Goal: Information Seeking & Learning: Compare options

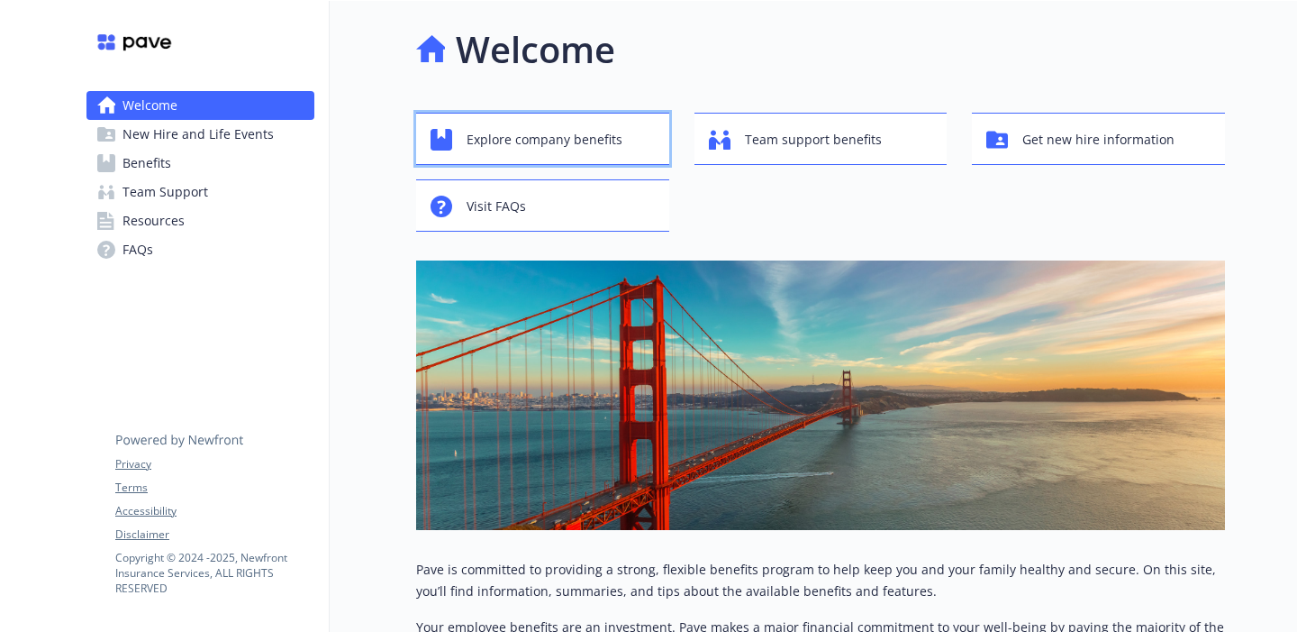
click at [560, 131] on span "Explore company benefits" at bounding box center [545, 140] width 156 height 34
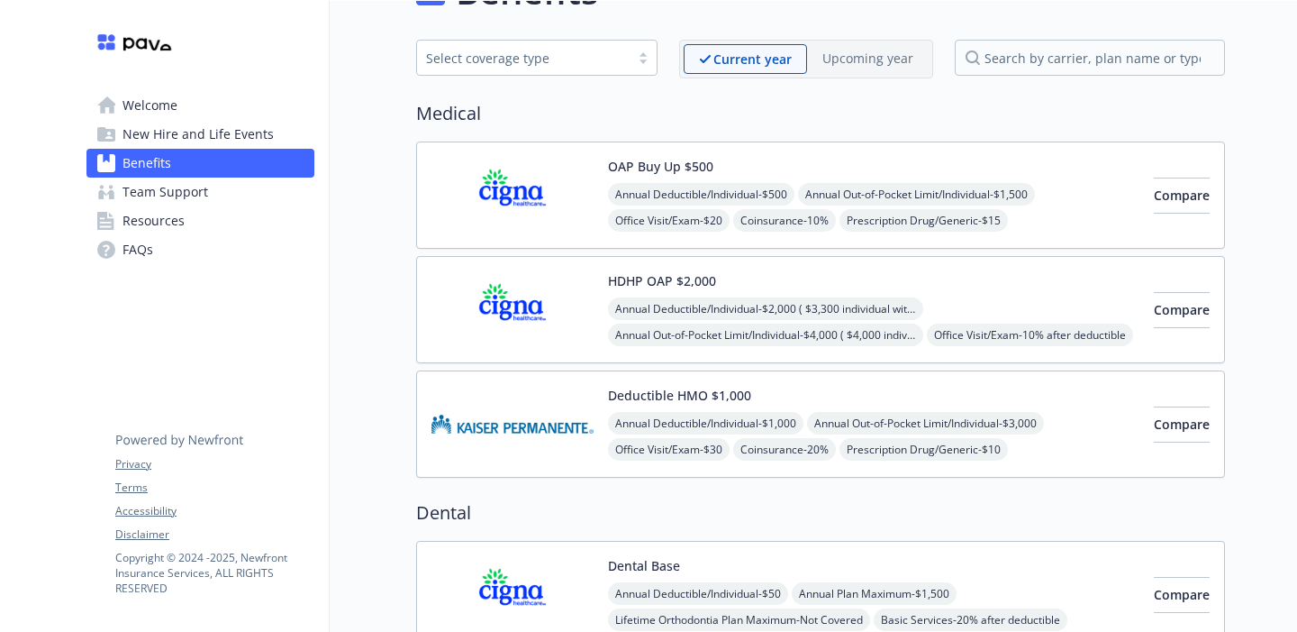
scroll to position [57, 0]
click at [1171, 316] on span "Compare" at bounding box center [1182, 311] width 56 height 17
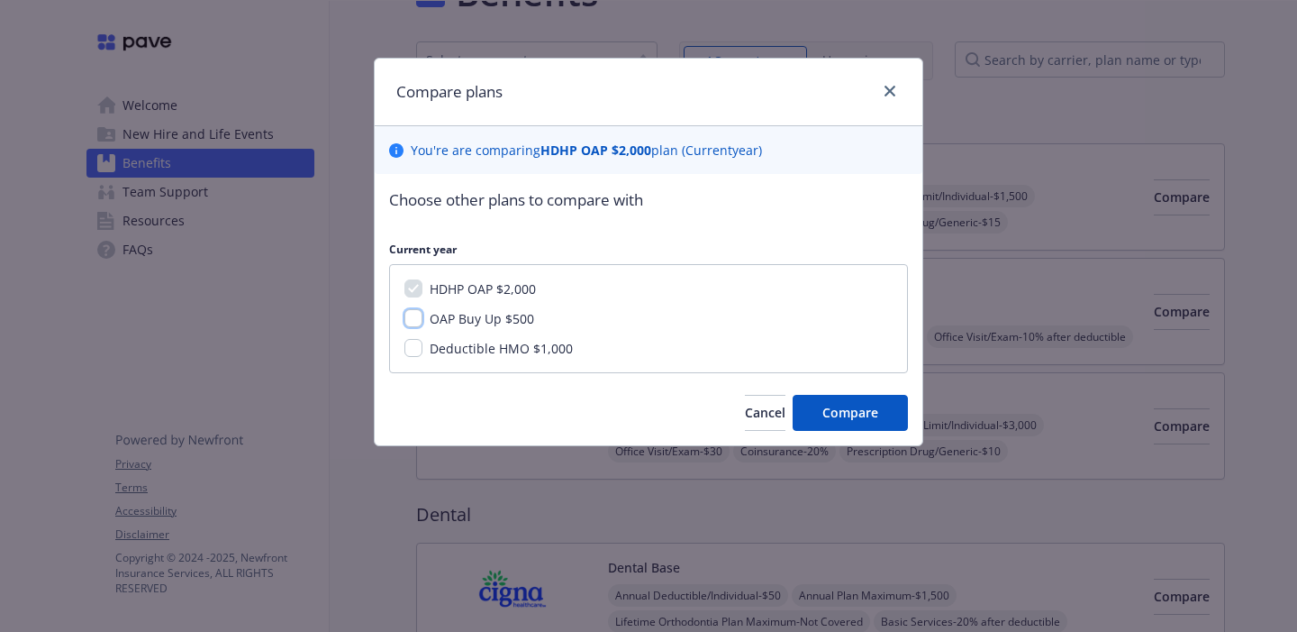
click at [415, 321] on input "OAP Buy Up $500" at bounding box center [414, 318] width 18 height 18
checkbox input "true"
click at [856, 414] on span "Compare" at bounding box center [851, 412] width 56 height 17
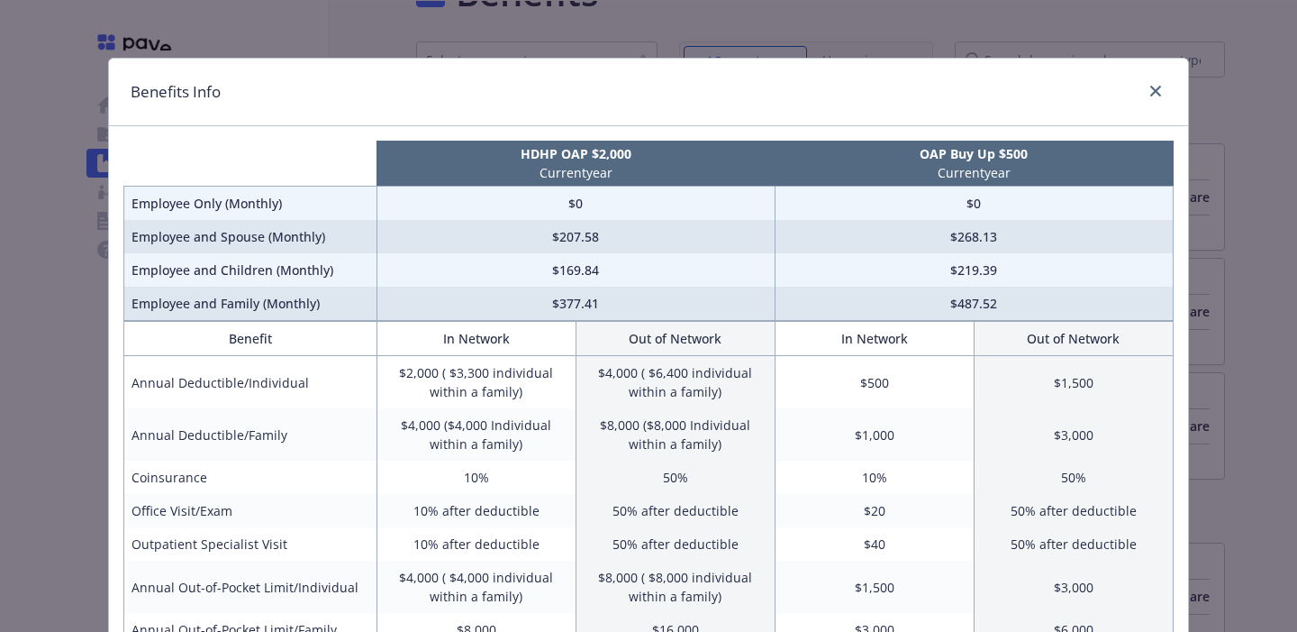
click at [497, 348] on th "In Network" at bounding box center [476, 339] width 199 height 34
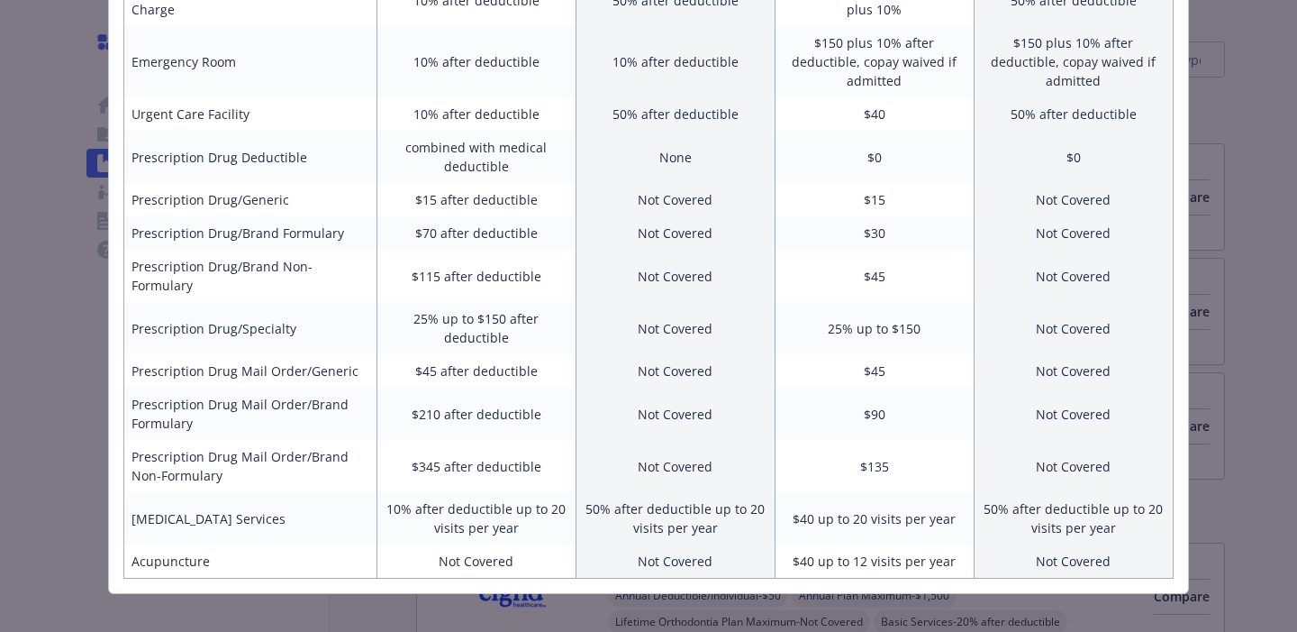
scroll to position [811, 0]
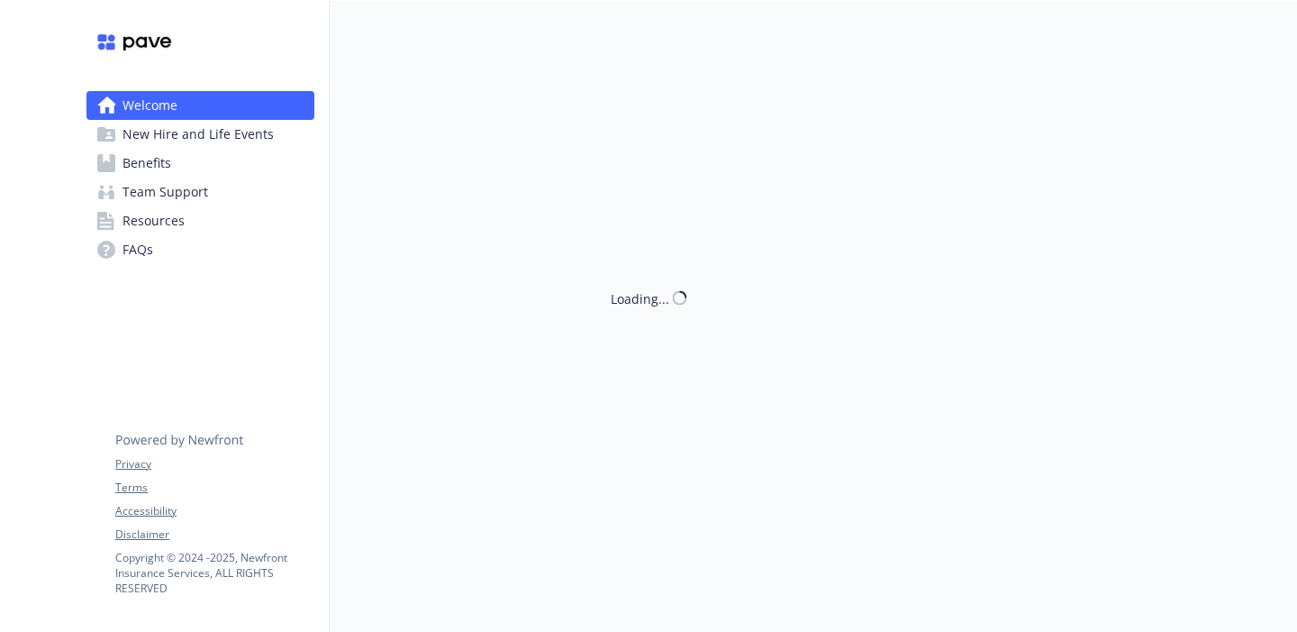
scroll to position [57, 0]
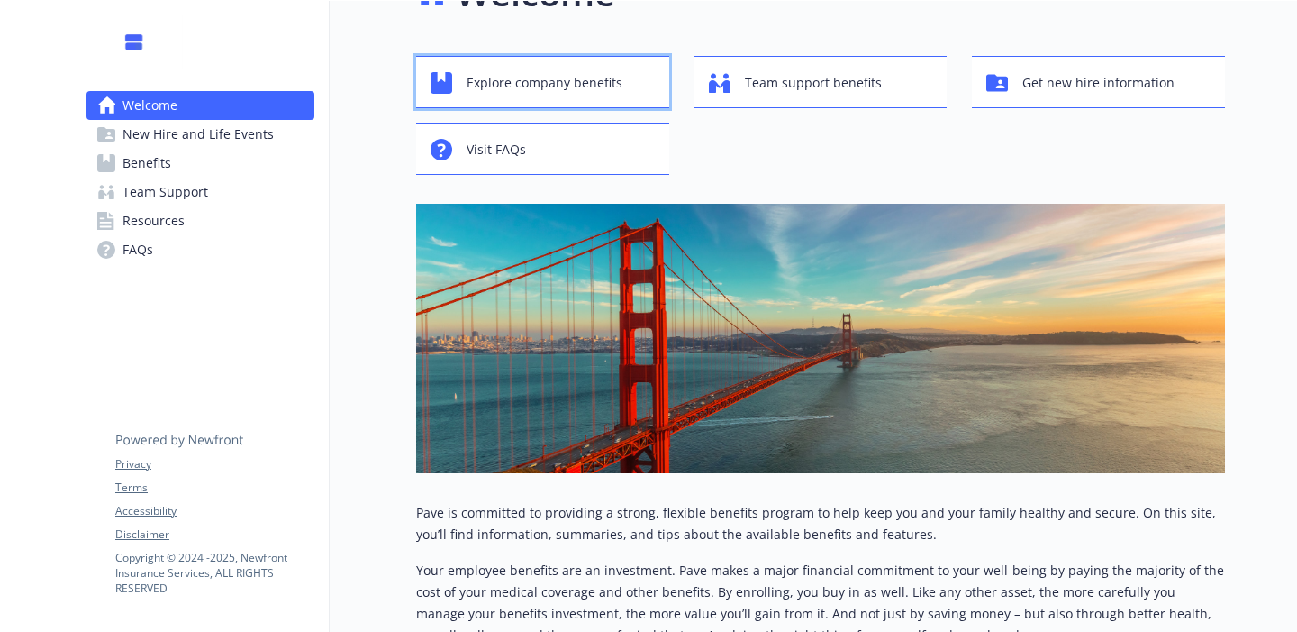
click at [514, 77] on span "Explore company benefits" at bounding box center [545, 83] width 156 height 34
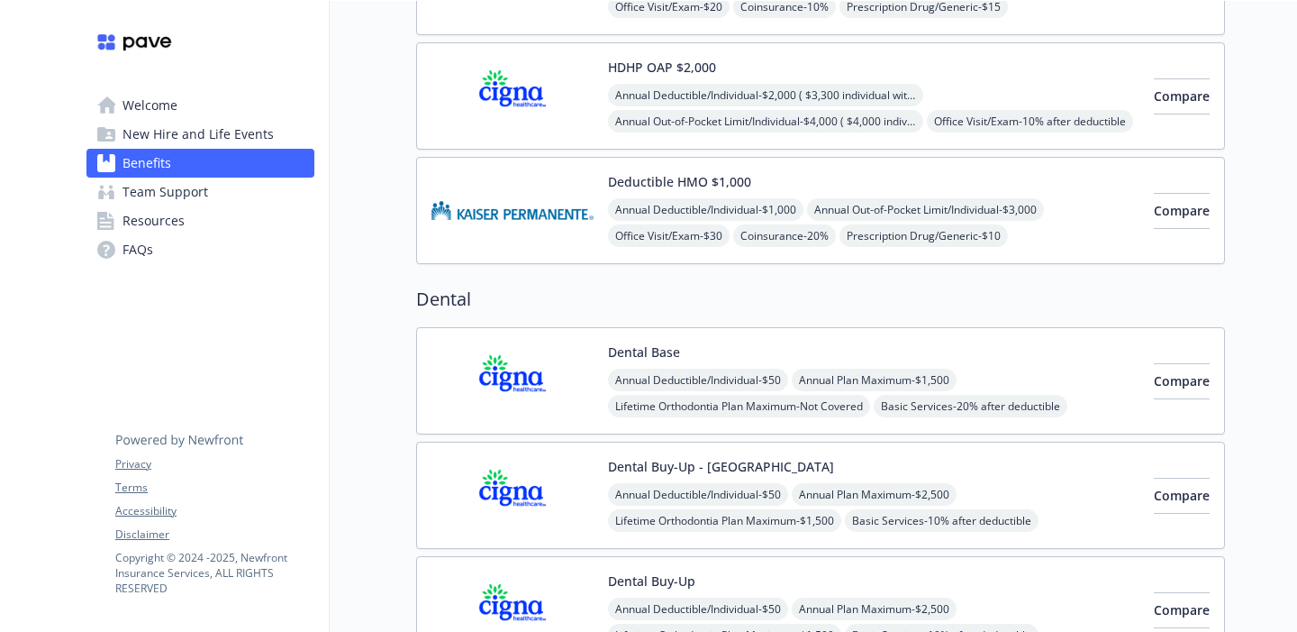
scroll to position [273, 0]
click at [1156, 384] on span "Compare" at bounding box center [1182, 379] width 56 height 17
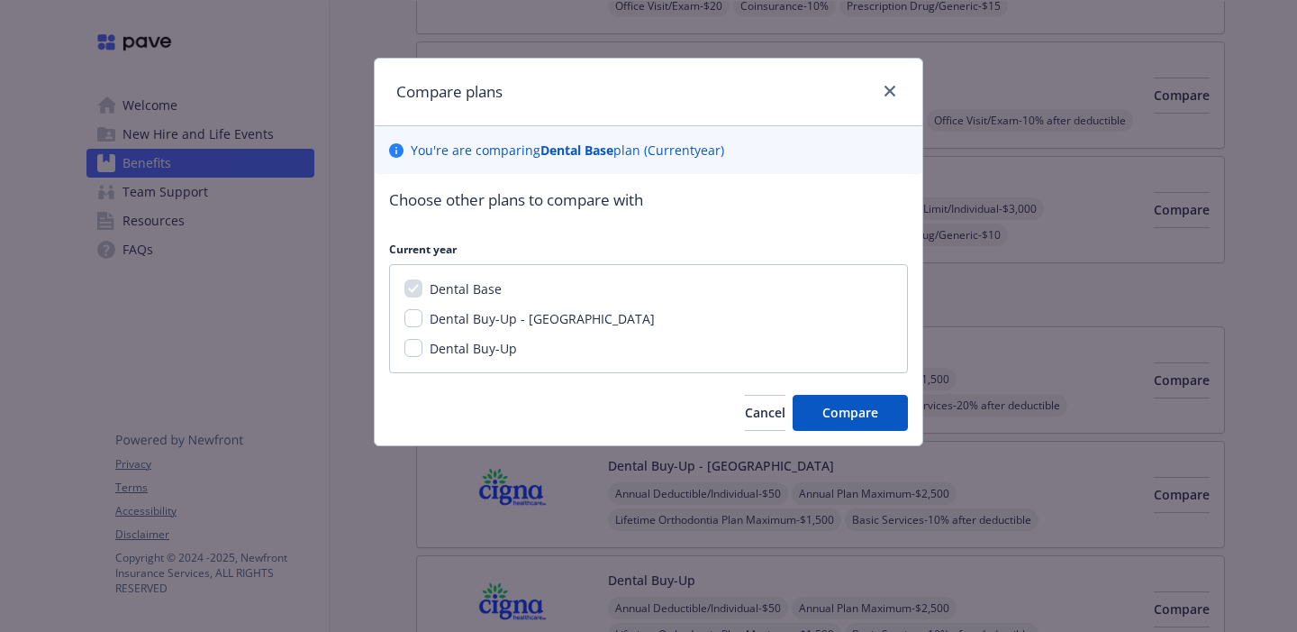
click at [468, 340] on span "Dental Buy-Up" at bounding box center [473, 348] width 87 height 17
click at [423, 339] on input "Dental Buy-Up" at bounding box center [414, 348] width 18 height 18
checkbox input "true"
click at [857, 408] on span "Compare" at bounding box center [851, 412] width 56 height 17
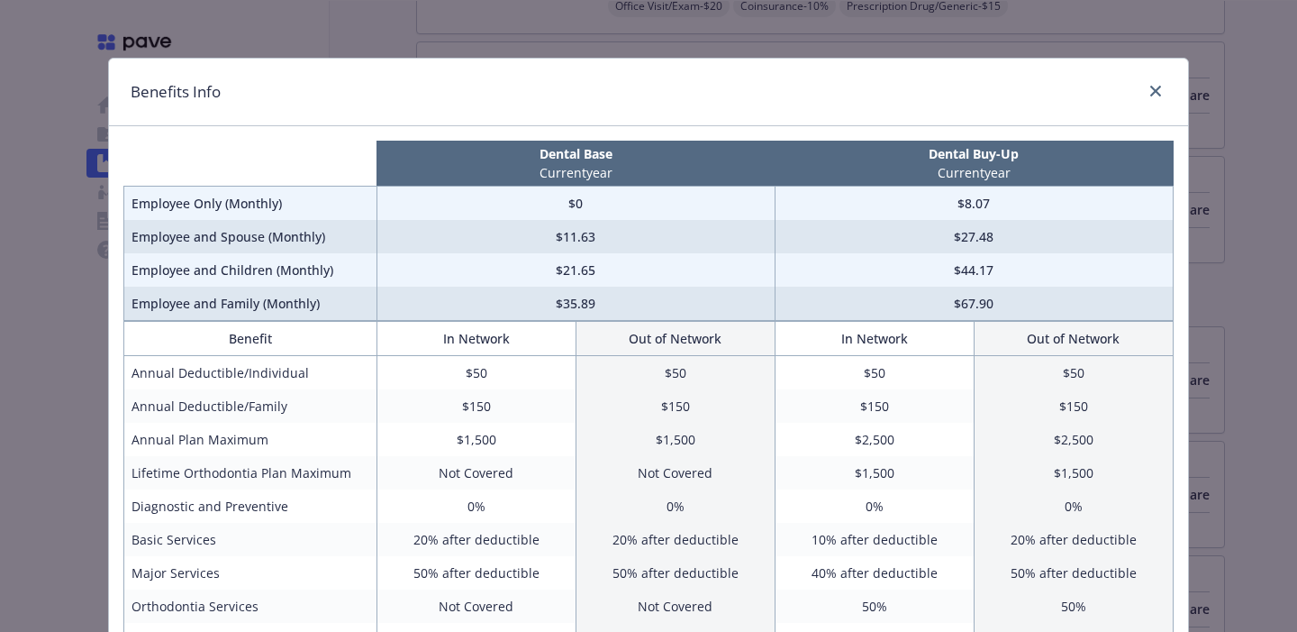
click at [687, 409] on td "$150" at bounding box center [675, 405] width 199 height 33
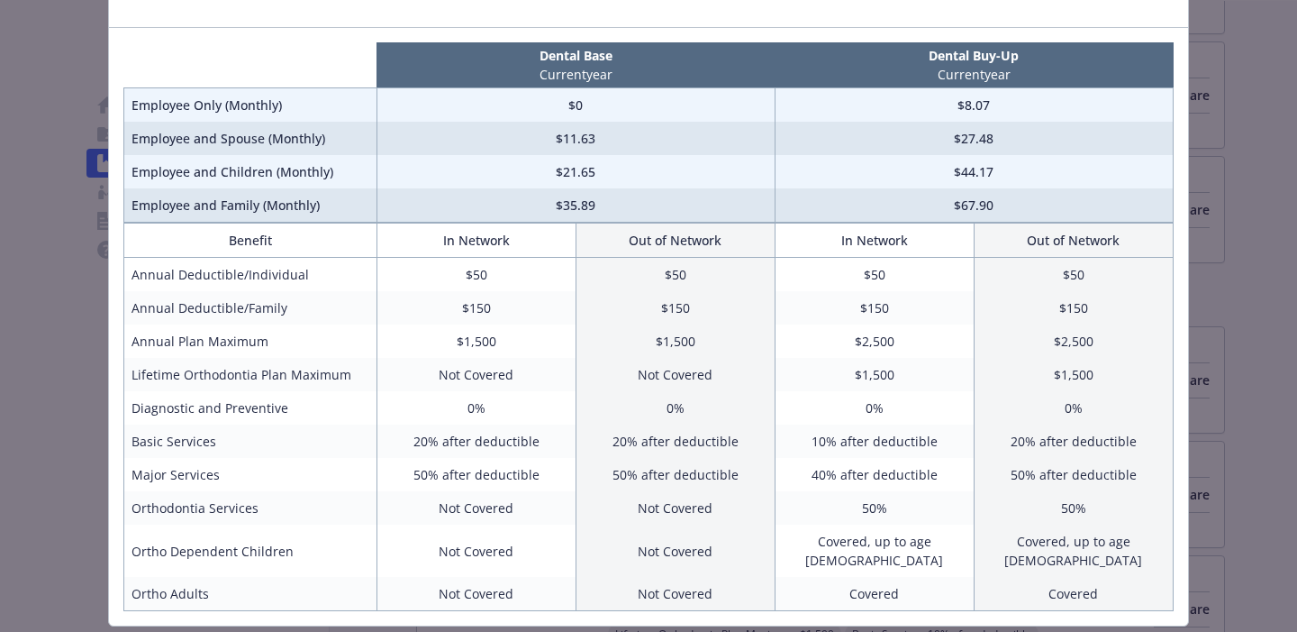
scroll to position [108, 0]
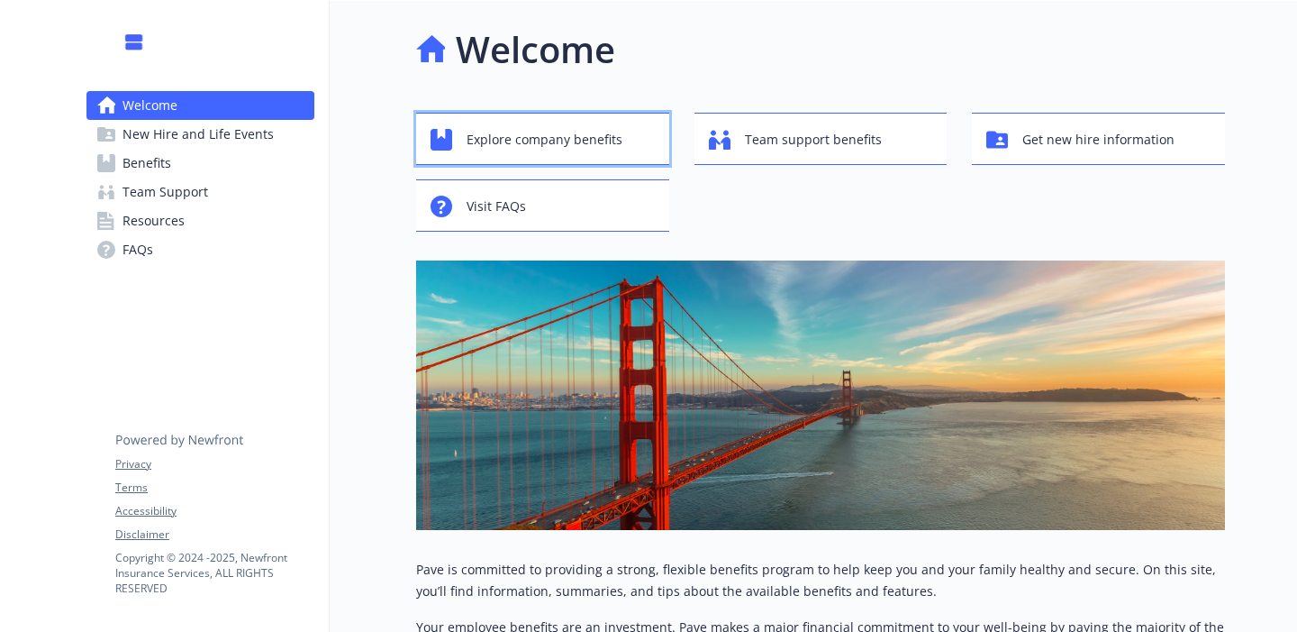
click at [523, 145] on span "Explore company benefits" at bounding box center [545, 140] width 156 height 34
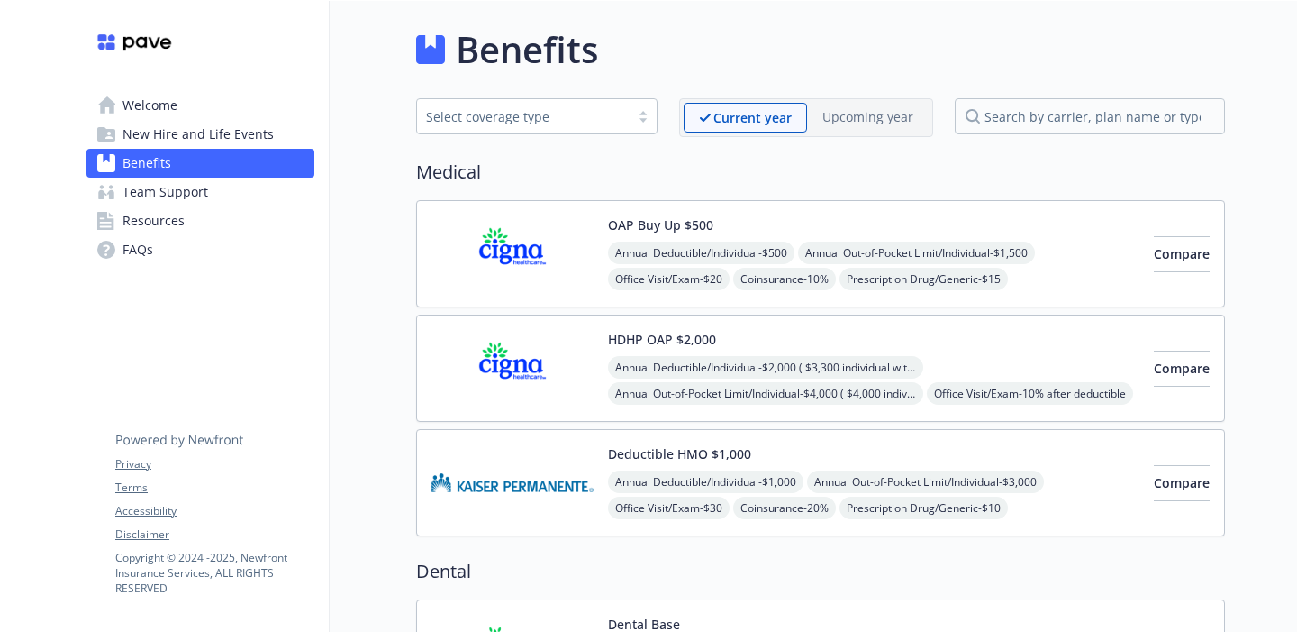
scroll to position [6, 0]
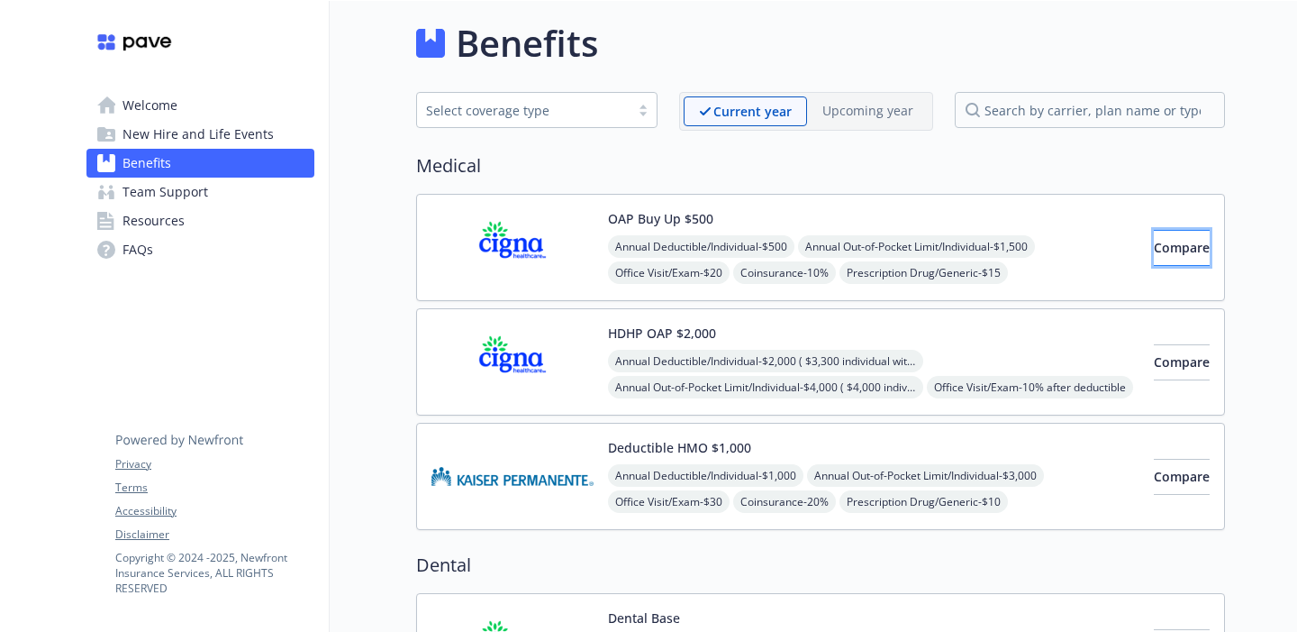
click at [1154, 259] on button "Compare" at bounding box center [1182, 248] width 56 height 36
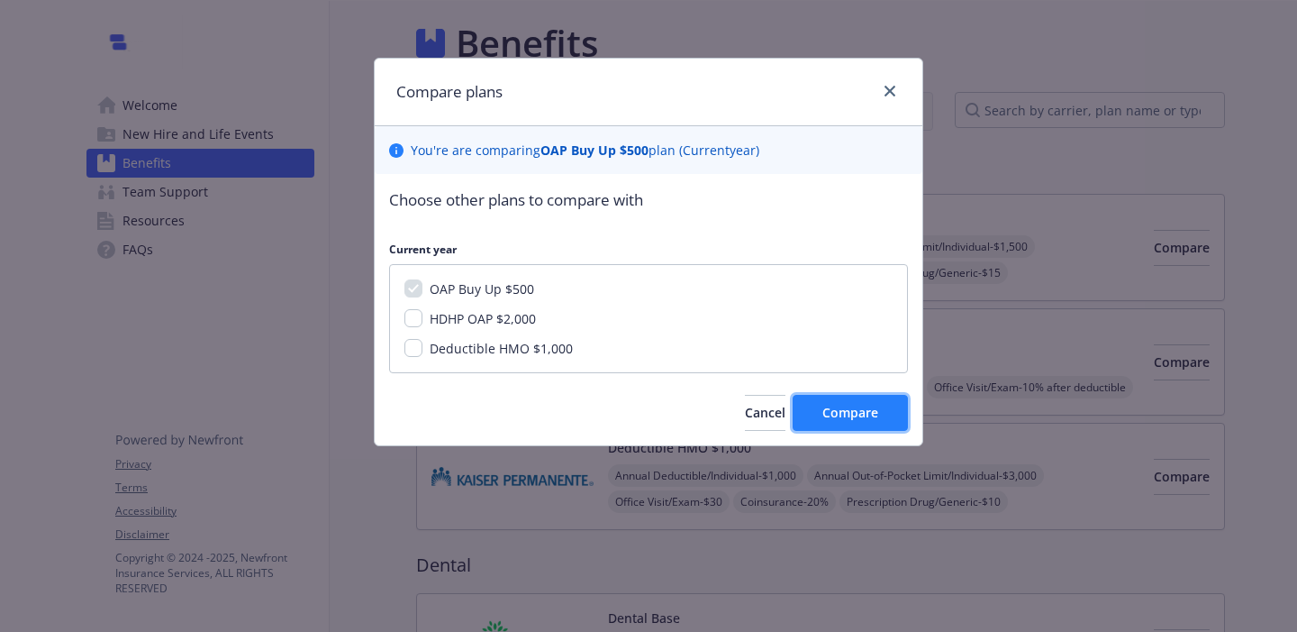
click at [824, 406] on span "Compare" at bounding box center [851, 412] width 56 height 17
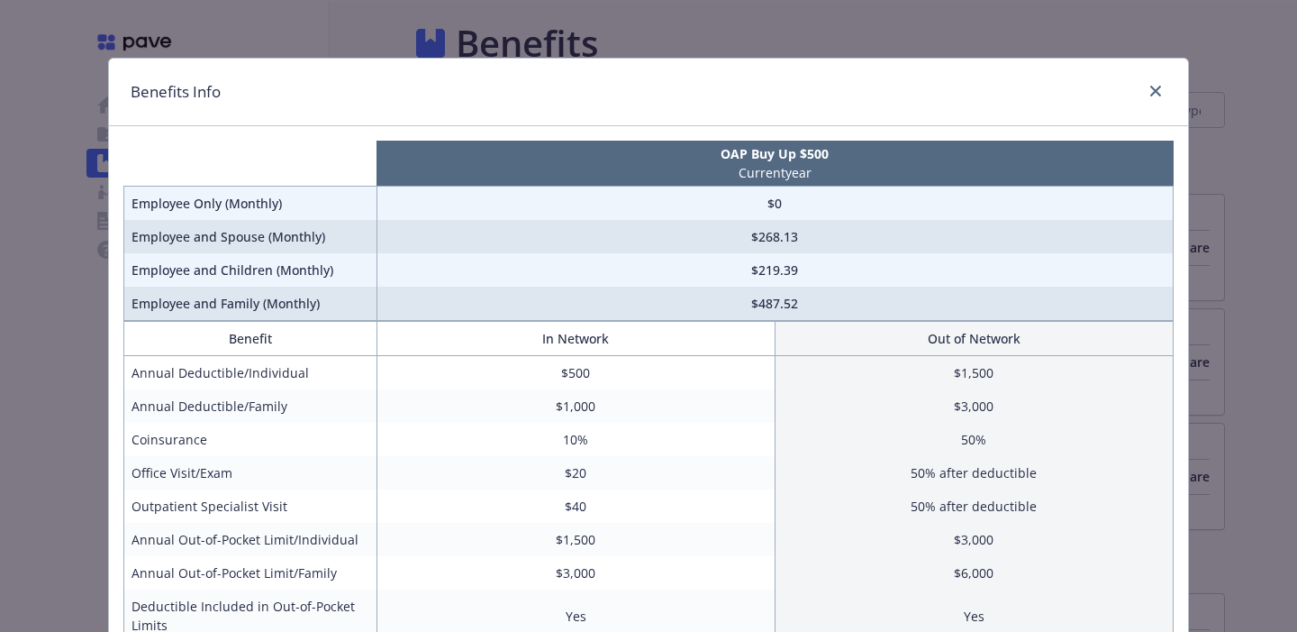
click at [824, 406] on td "$3,000" at bounding box center [974, 405] width 398 height 33
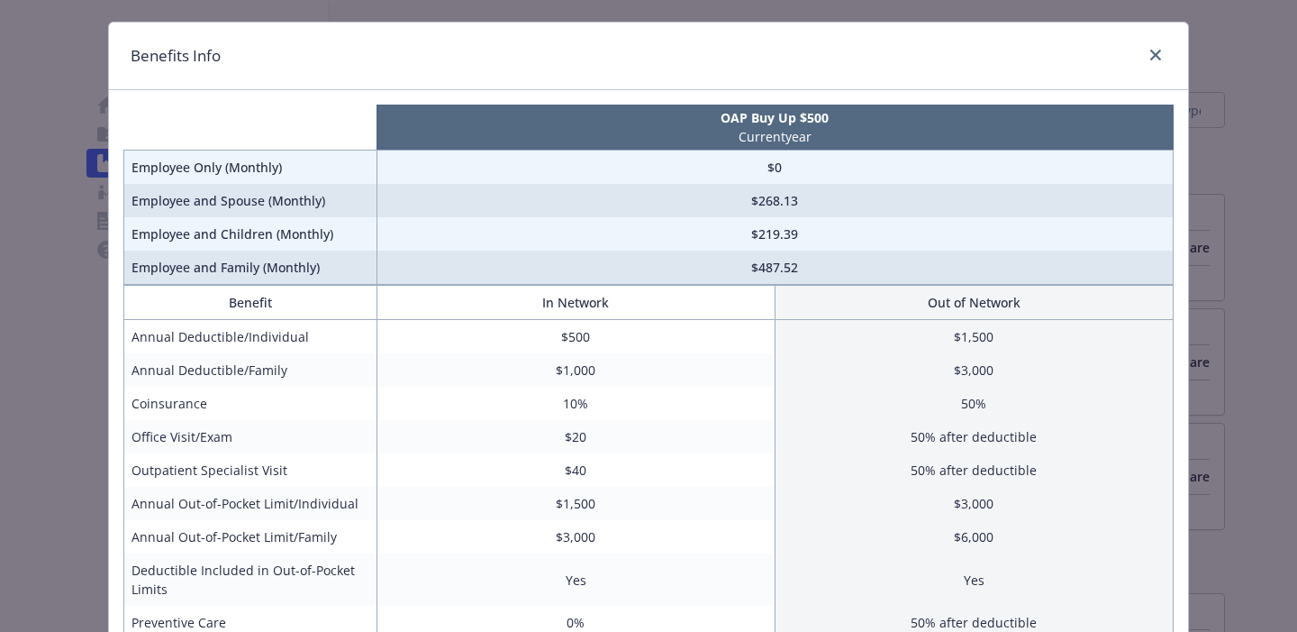
scroll to position [72, 0]
